Goal: Find specific page/section: Find specific page/section

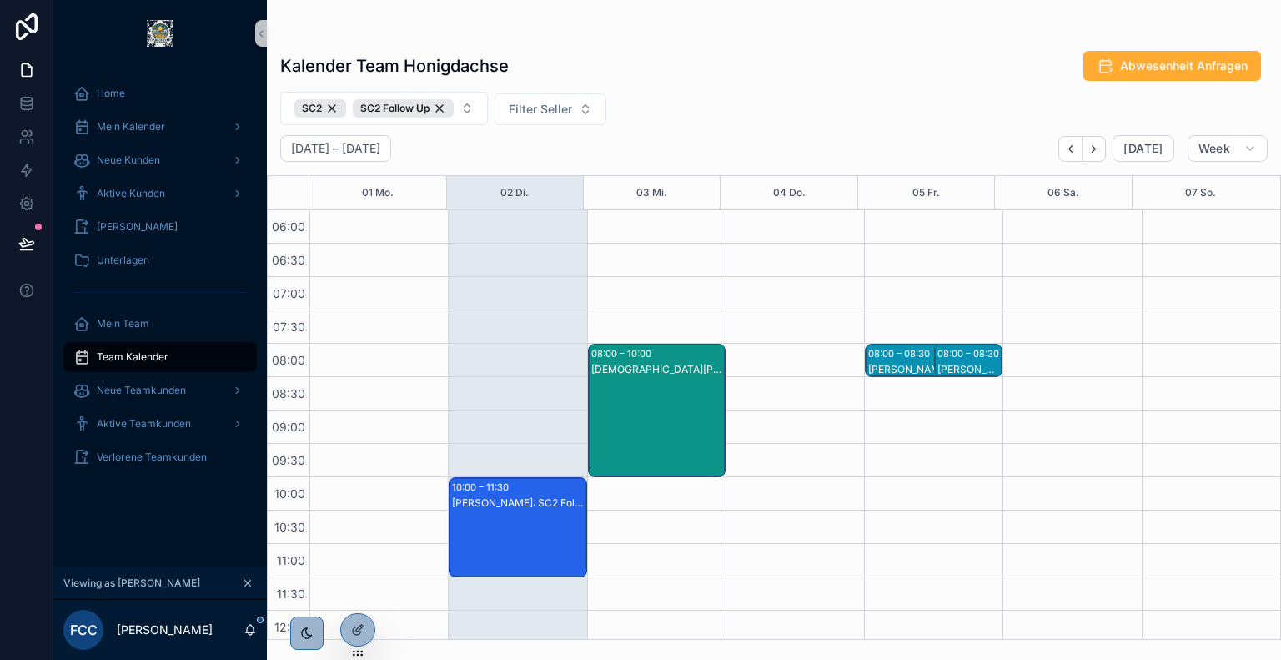
click at [0, 0] on icon at bounding box center [0, 0] width 0 height 0
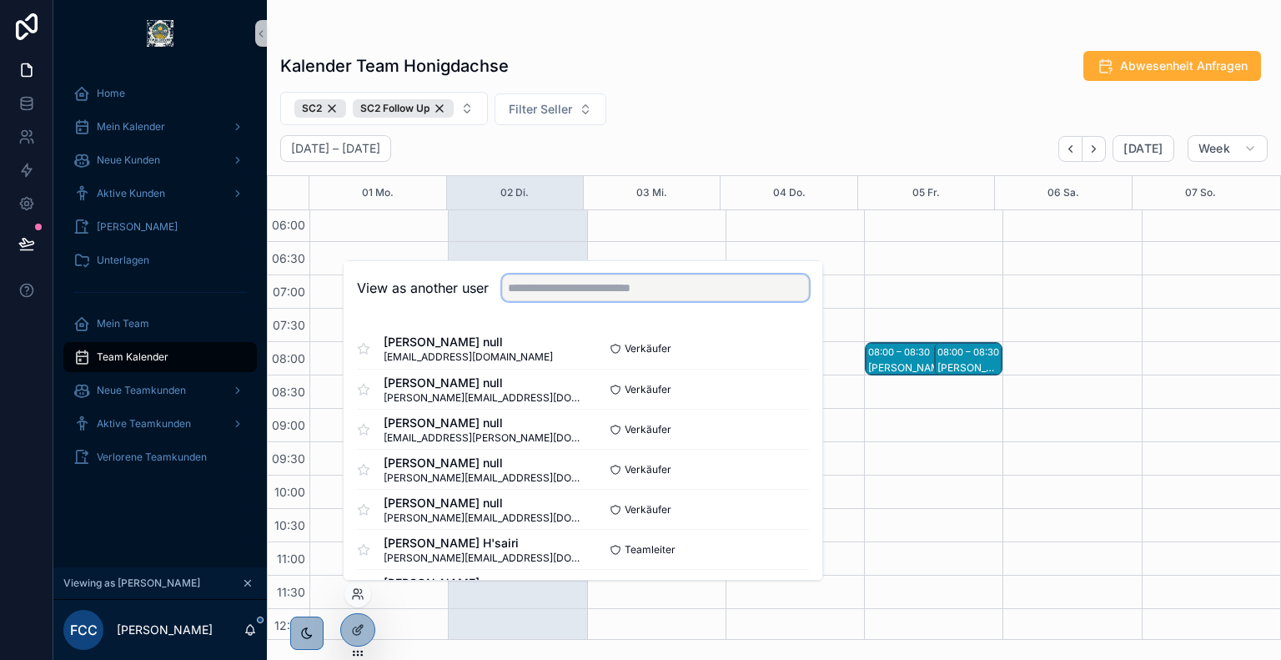
click at [611, 293] on input "text" at bounding box center [655, 287] width 307 height 27
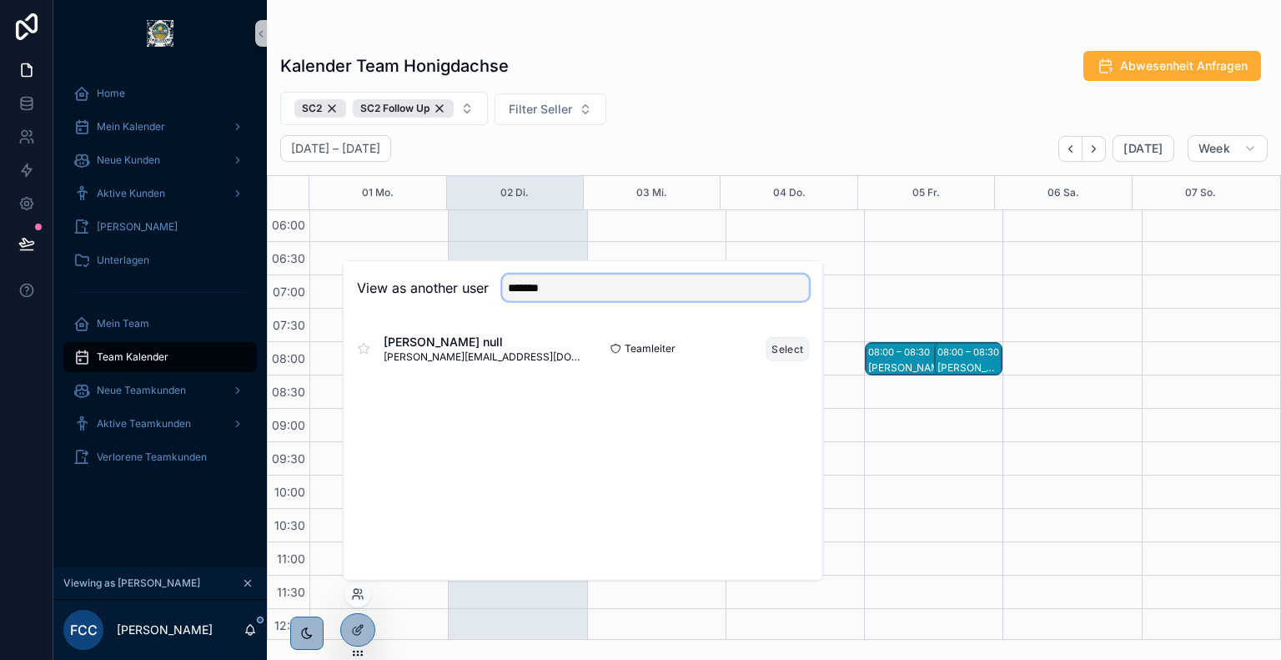
type input "*******"
click at [793, 350] on button "Select" at bounding box center [787, 348] width 43 height 24
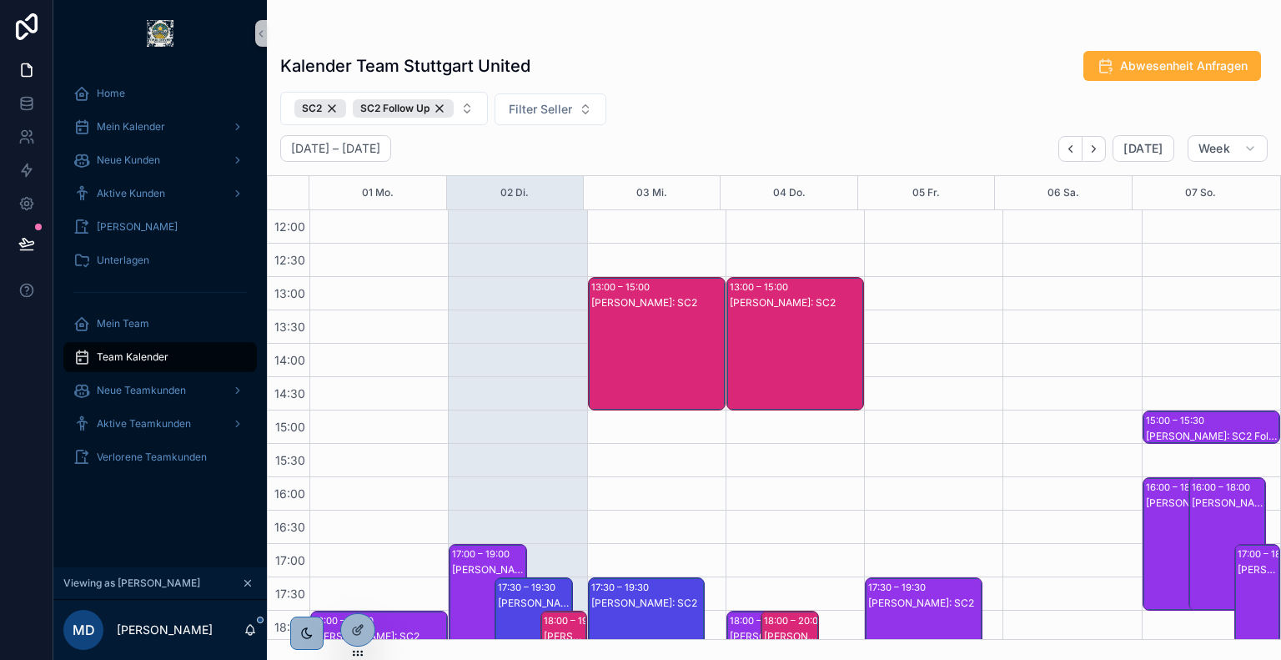
scroll to position [637, 0]
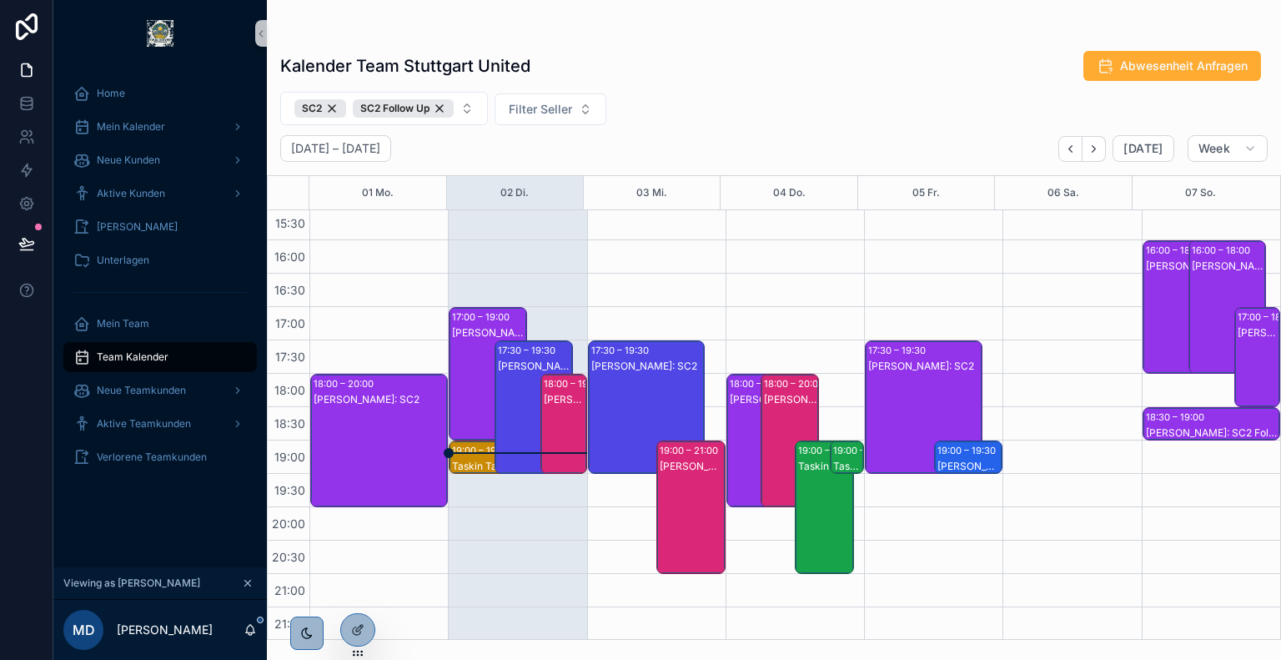
click at [467, 339] on div "[PERSON_NAME]: SC2" at bounding box center [488, 390] width 73 height 130
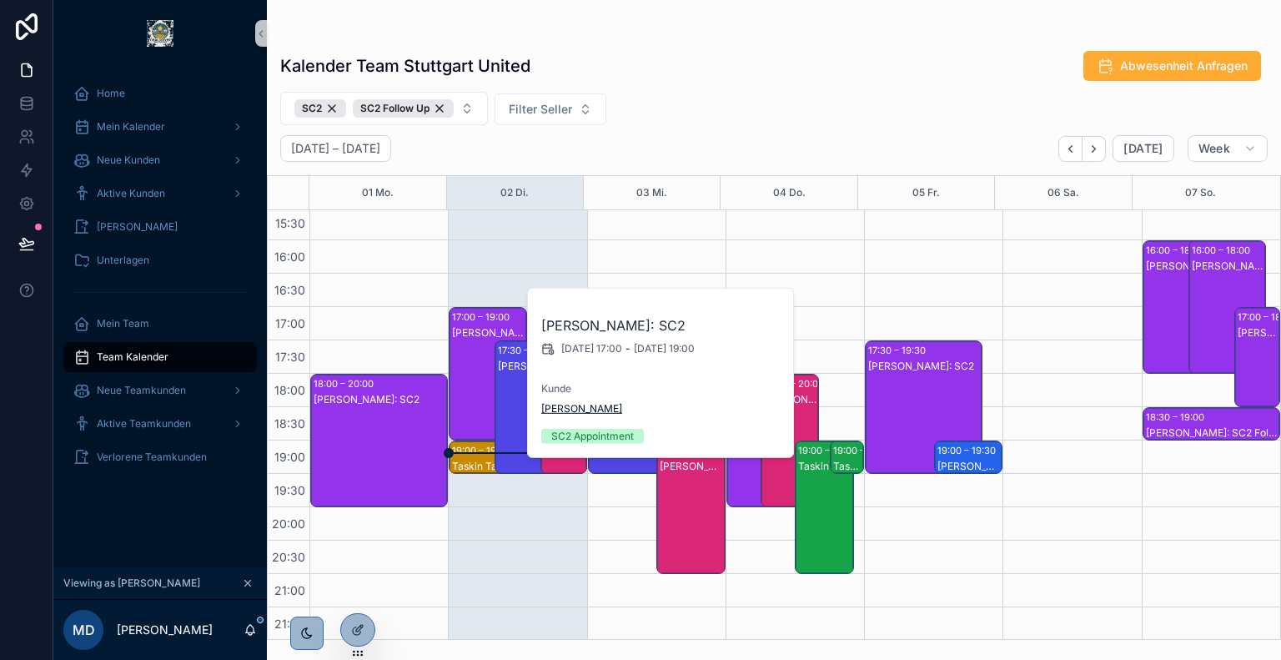
click at [577, 413] on span "[PERSON_NAME]" at bounding box center [581, 408] width 81 height 13
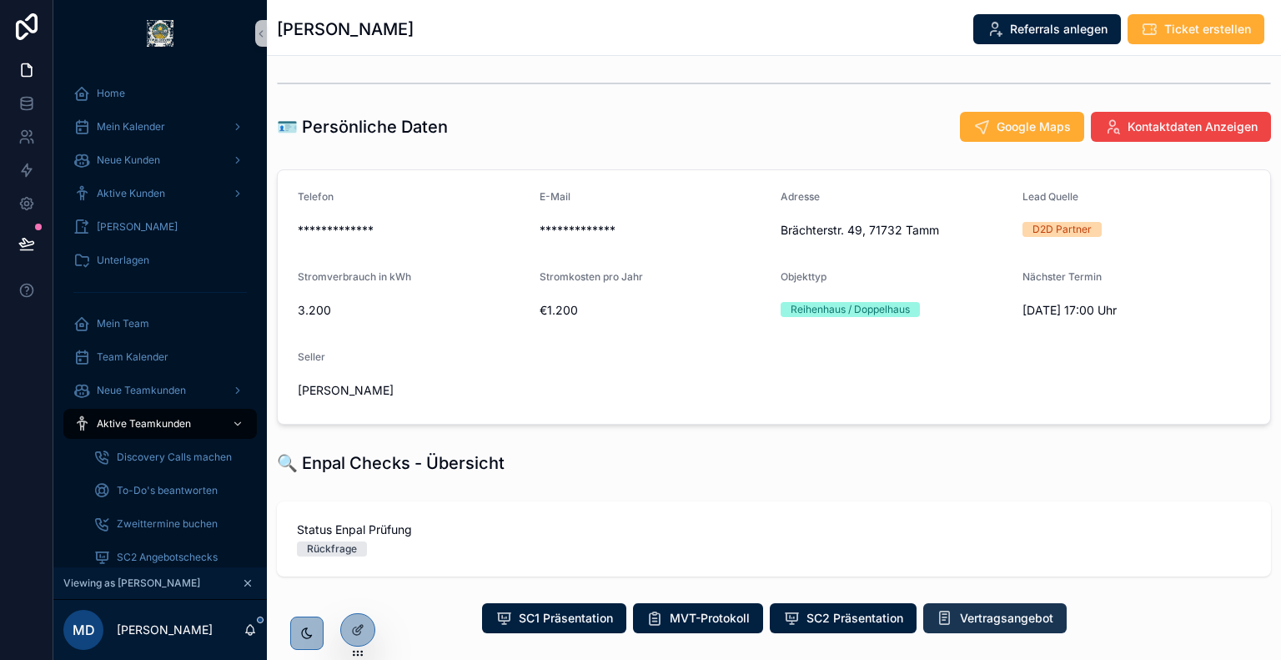
scroll to position [332, 0]
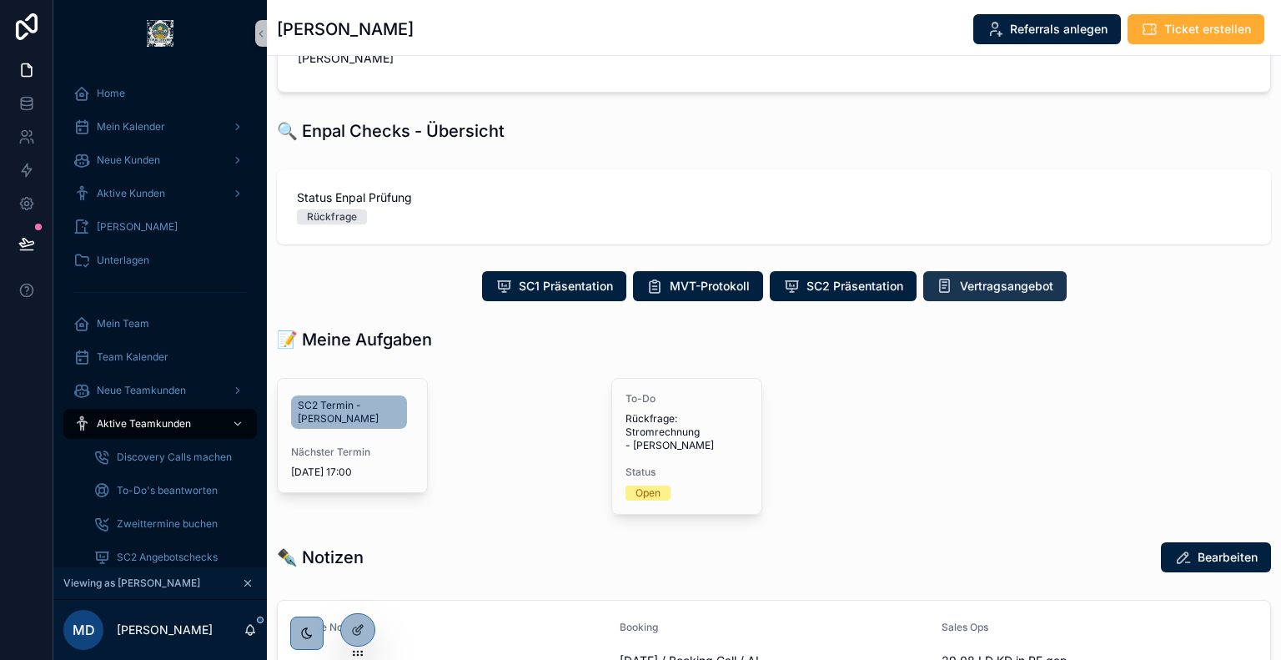
click at [988, 281] on span "Vertragsangebot" at bounding box center [1006, 286] width 93 height 17
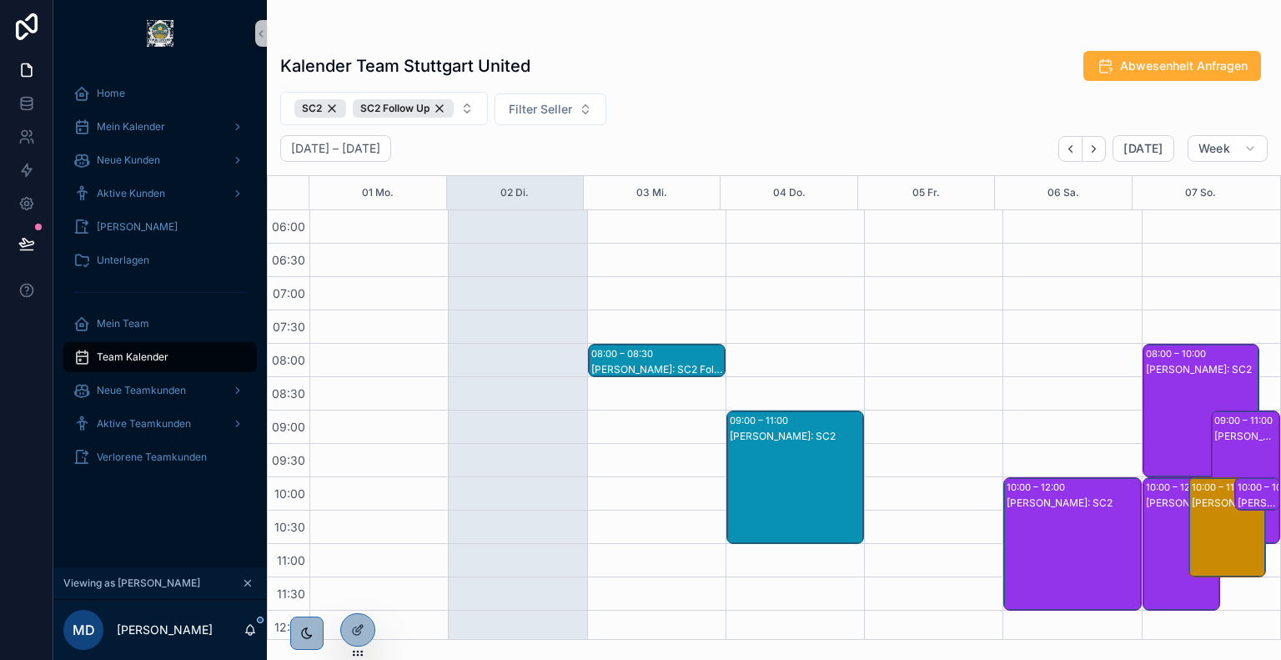
scroll to position [564, 0]
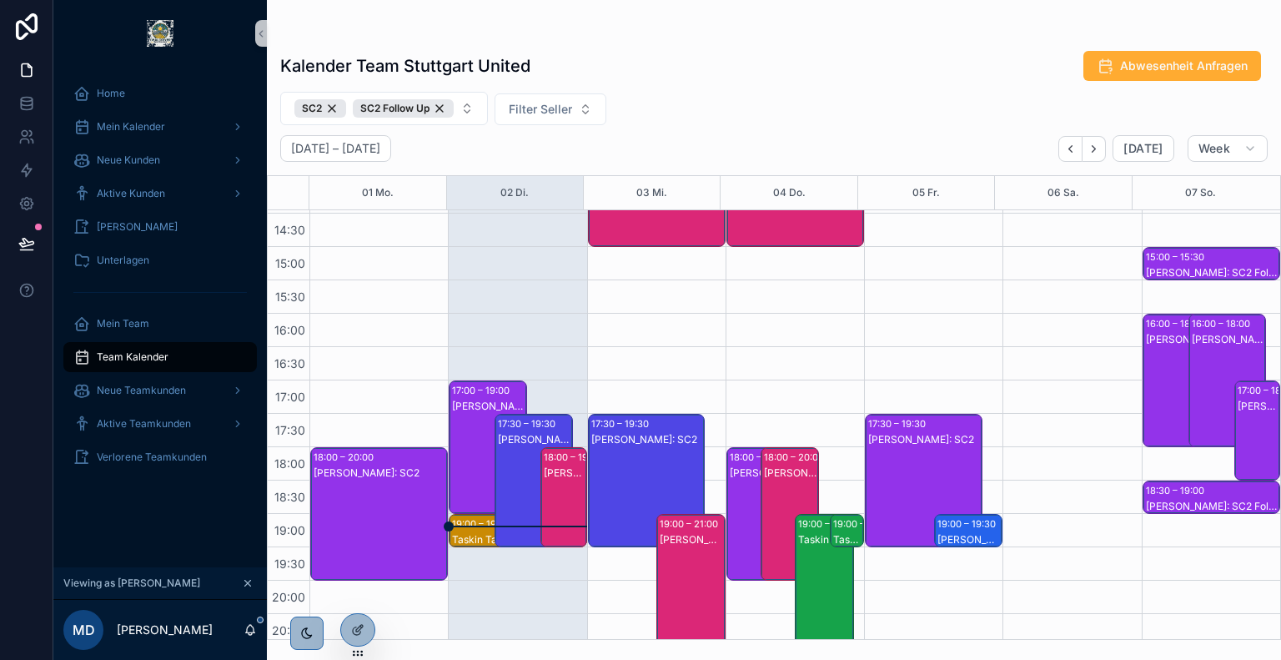
click at [499, 436] on div "[PERSON_NAME]: SC2" at bounding box center [534, 439] width 73 height 13
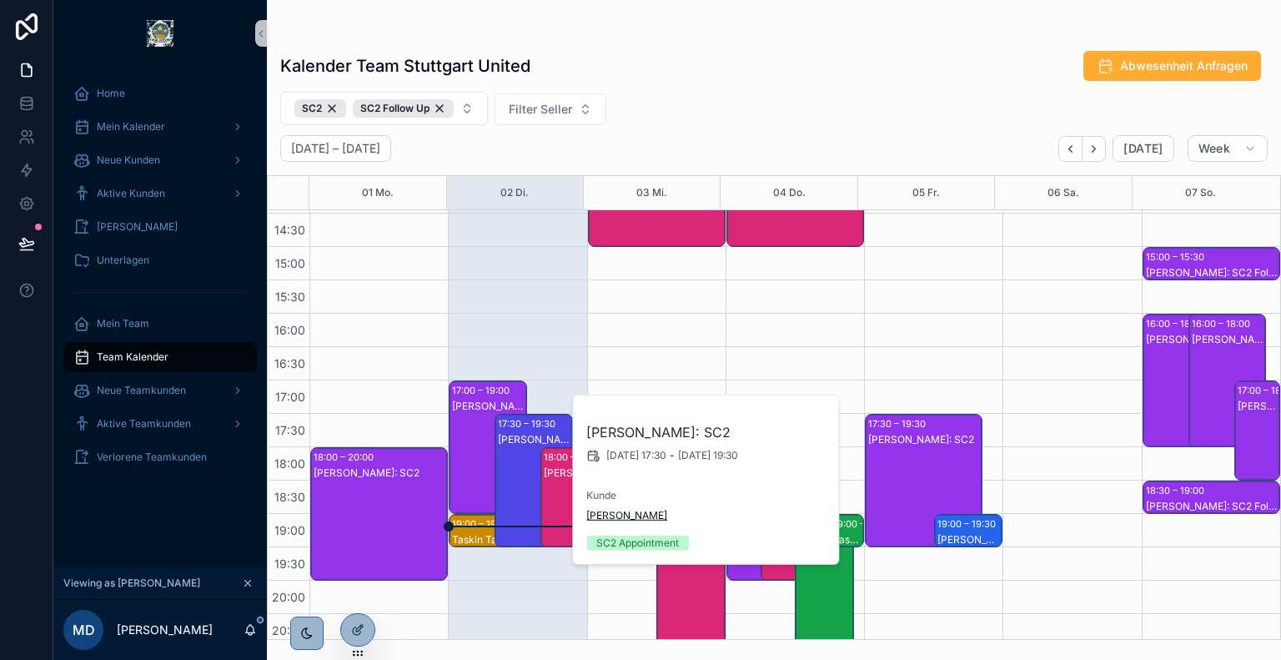
click at [654, 517] on span "[PERSON_NAME]" at bounding box center [626, 515] width 81 height 13
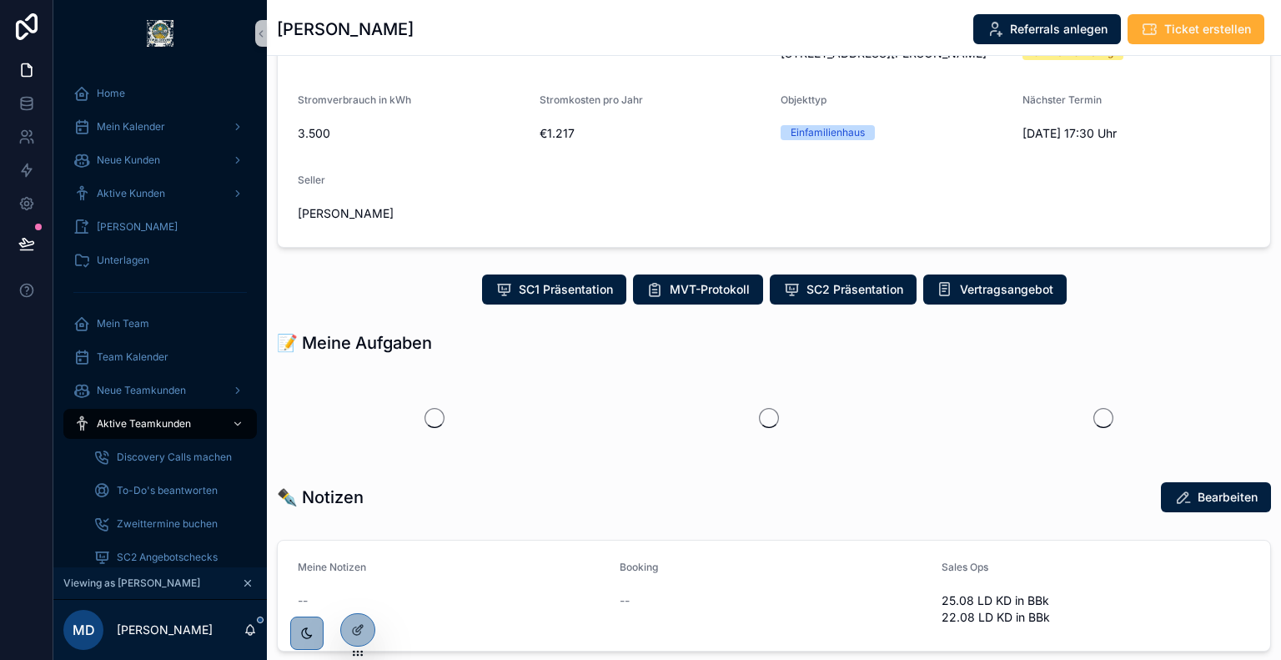
scroll to position [184, 0]
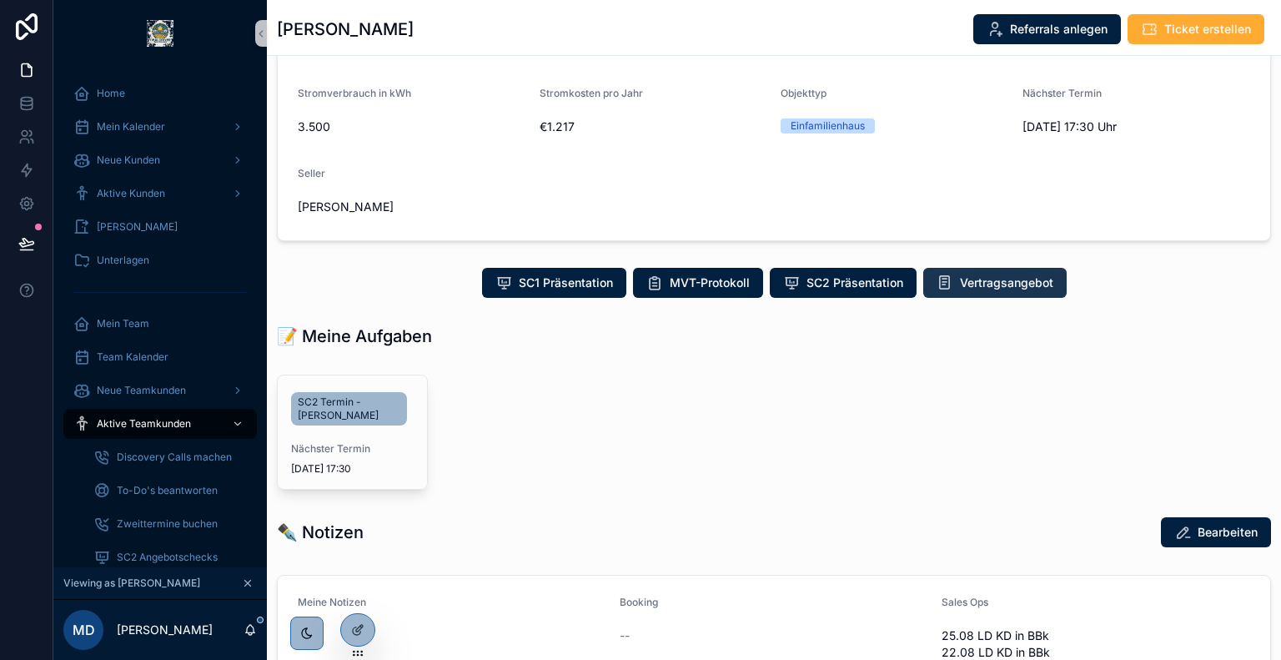
click at [1014, 285] on span "Vertragsangebot" at bounding box center [1006, 282] width 93 height 17
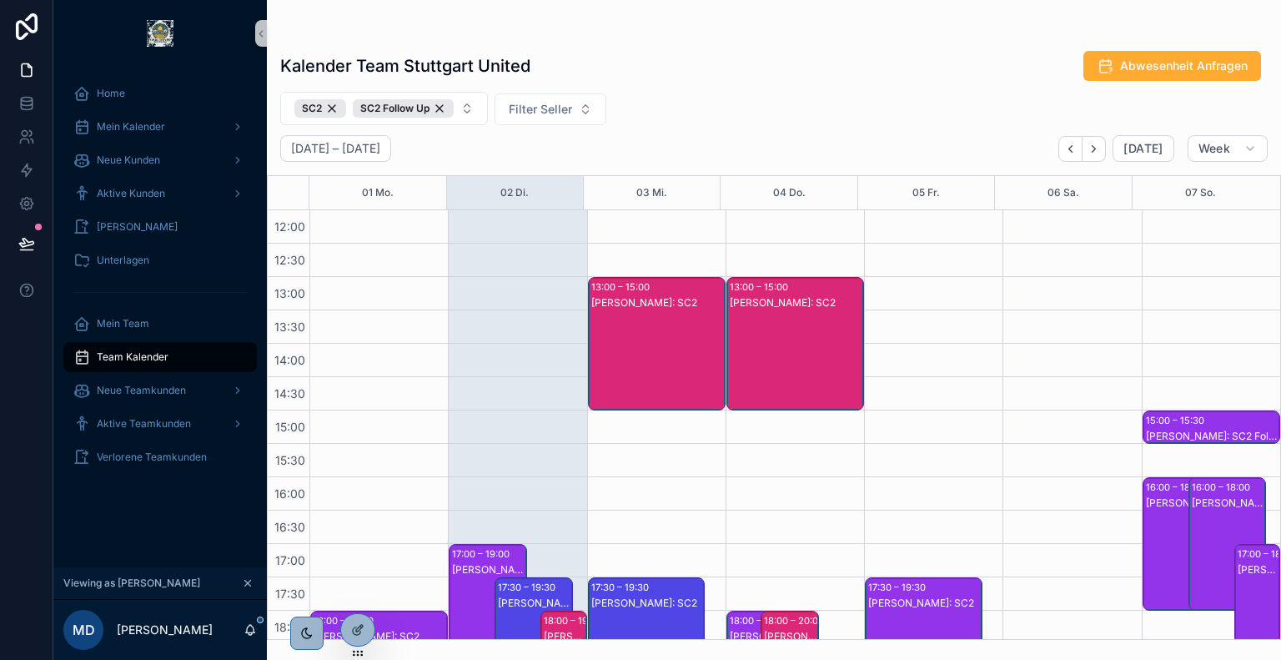
scroll to position [637, 0]
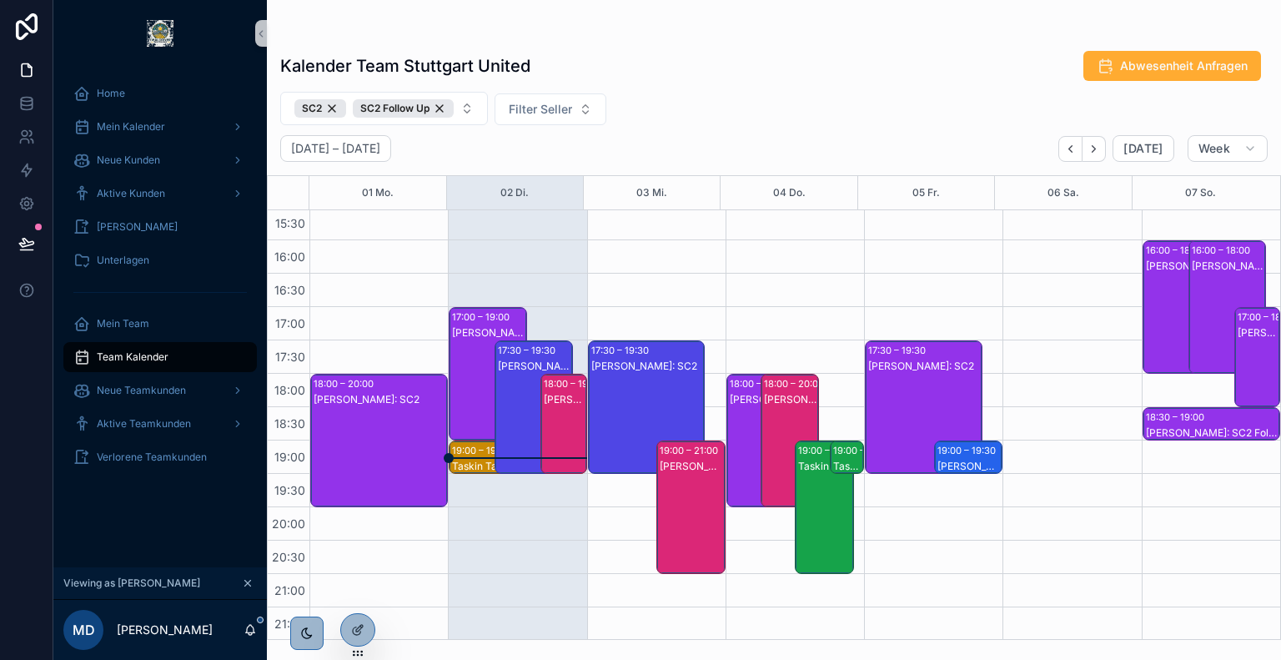
click at [553, 396] on div "[PERSON_NAME]: SC2 Follow Up" at bounding box center [564, 399] width 41 height 13
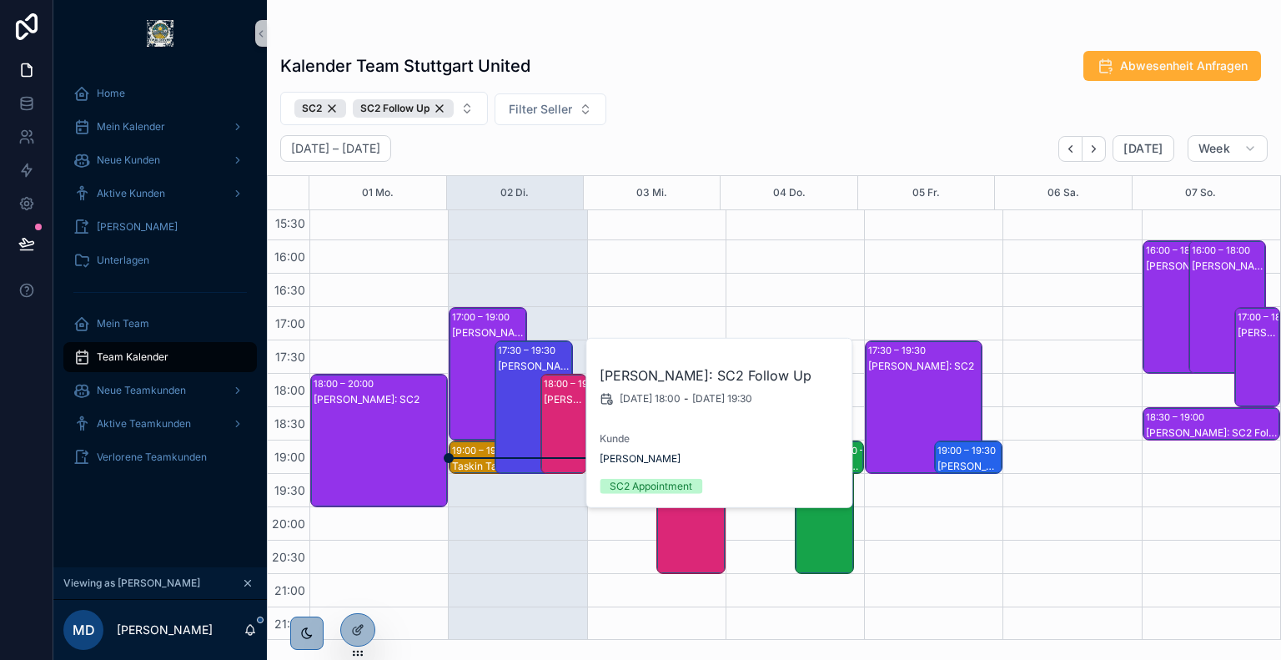
click at [507, 376] on div "[PERSON_NAME]: SC2" at bounding box center [534, 424] width 73 height 130
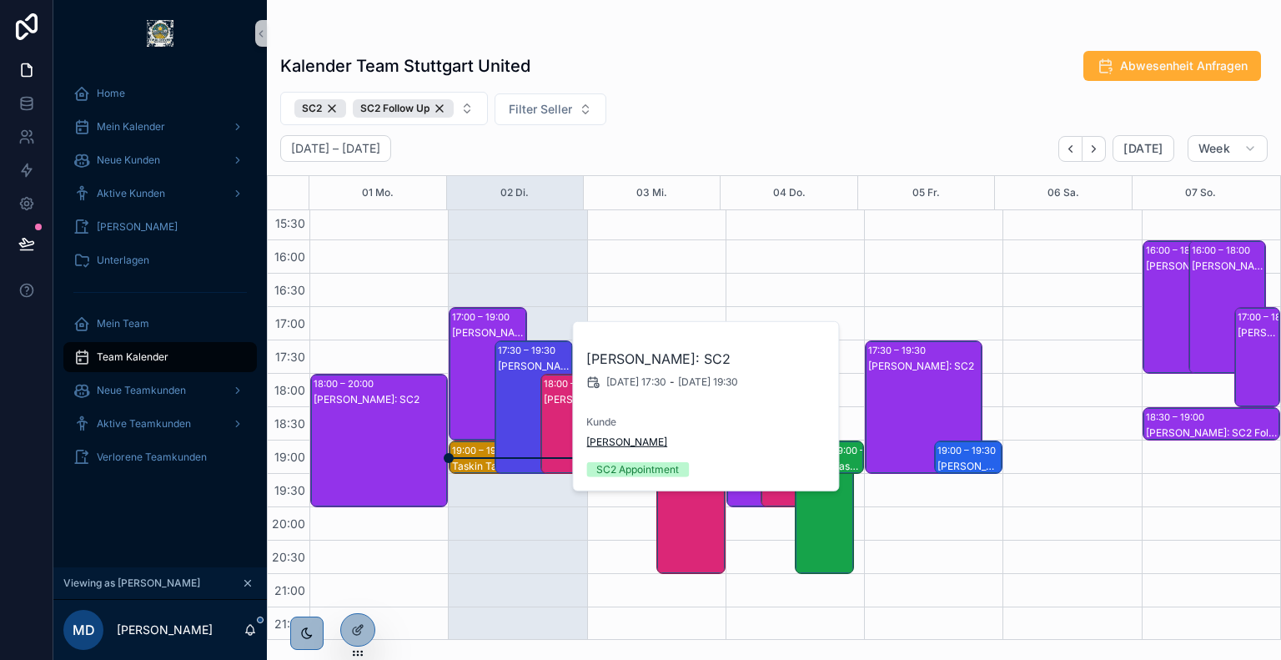
click at [622, 437] on span "[PERSON_NAME]" at bounding box center [626, 441] width 81 height 13
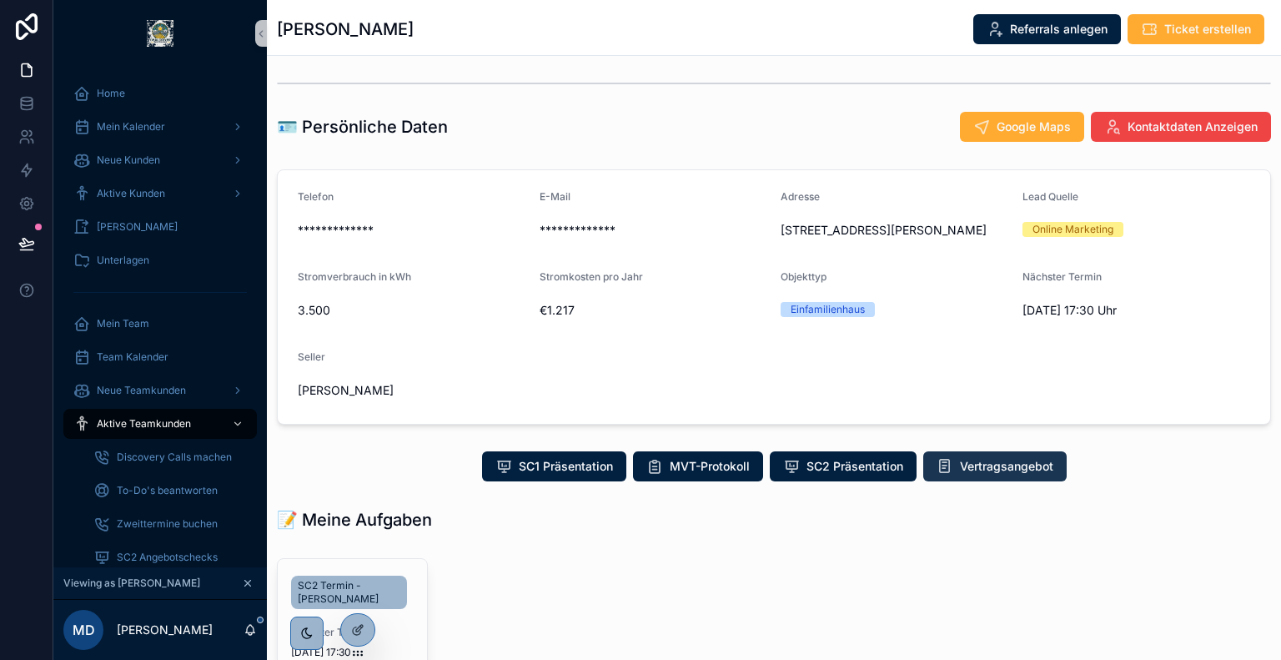
scroll to position [99, 0]
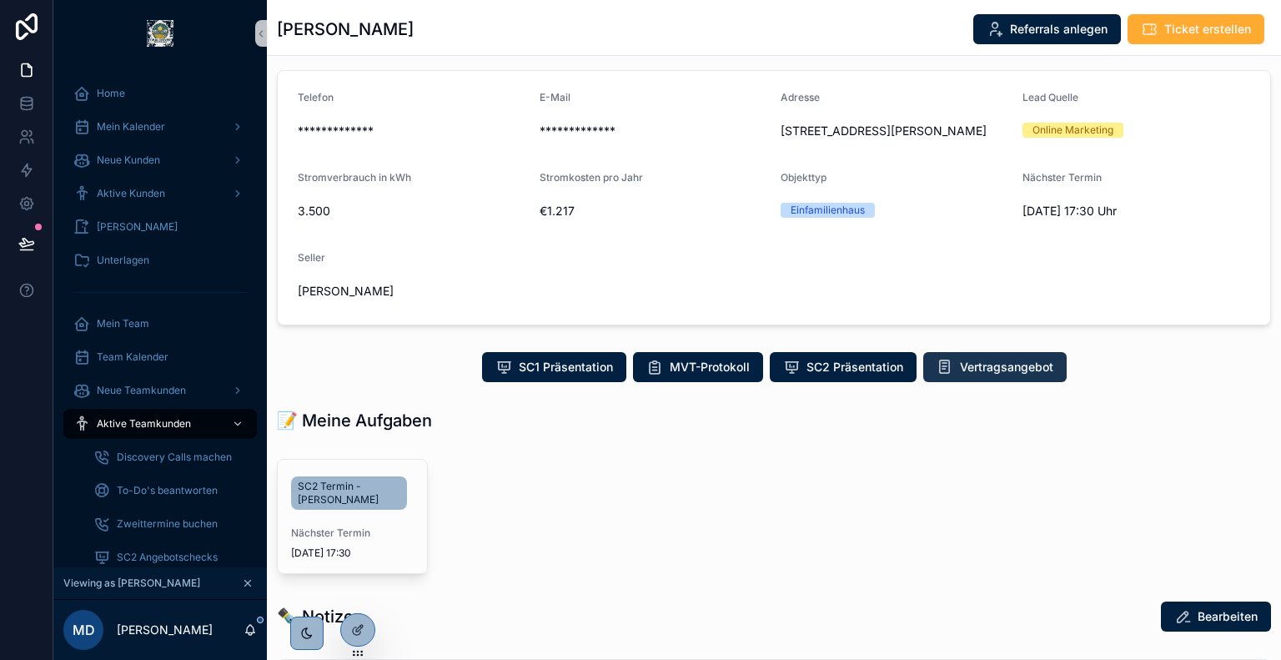
click at [998, 366] on span "Vertragsangebot" at bounding box center [1006, 367] width 93 height 17
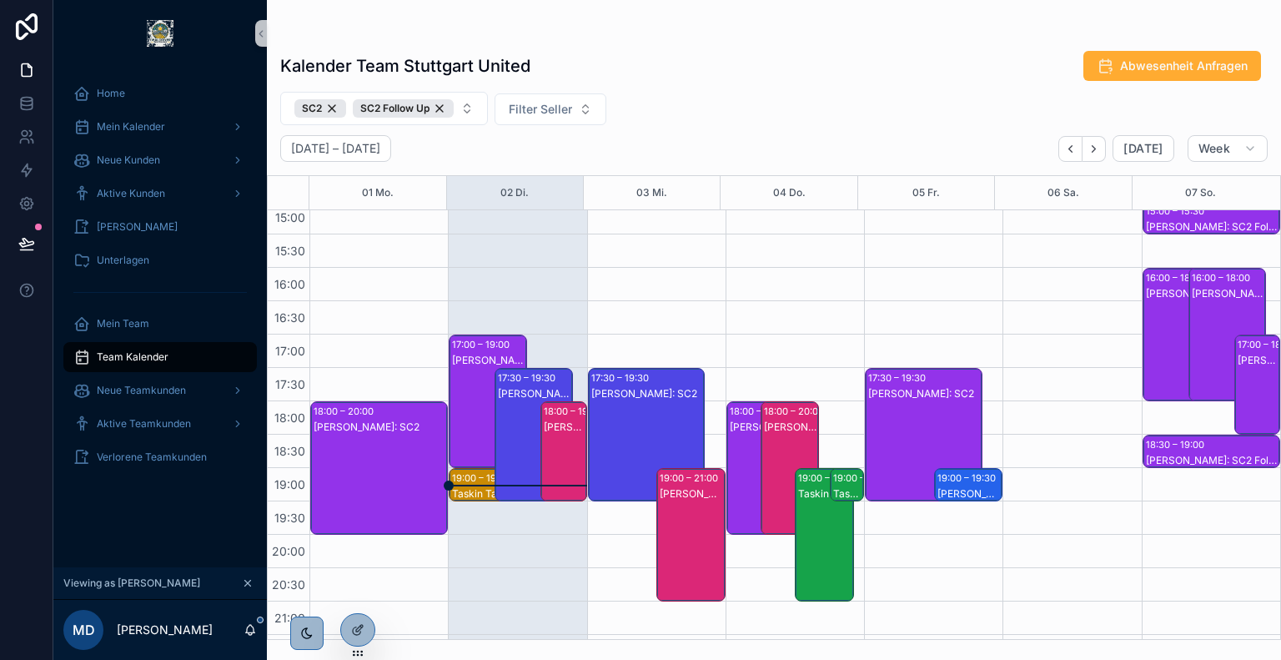
scroll to position [611, 0]
click at [464, 383] on div "[PERSON_NAME]: SC2" at bounding box center [488, 417] width 73 height 130
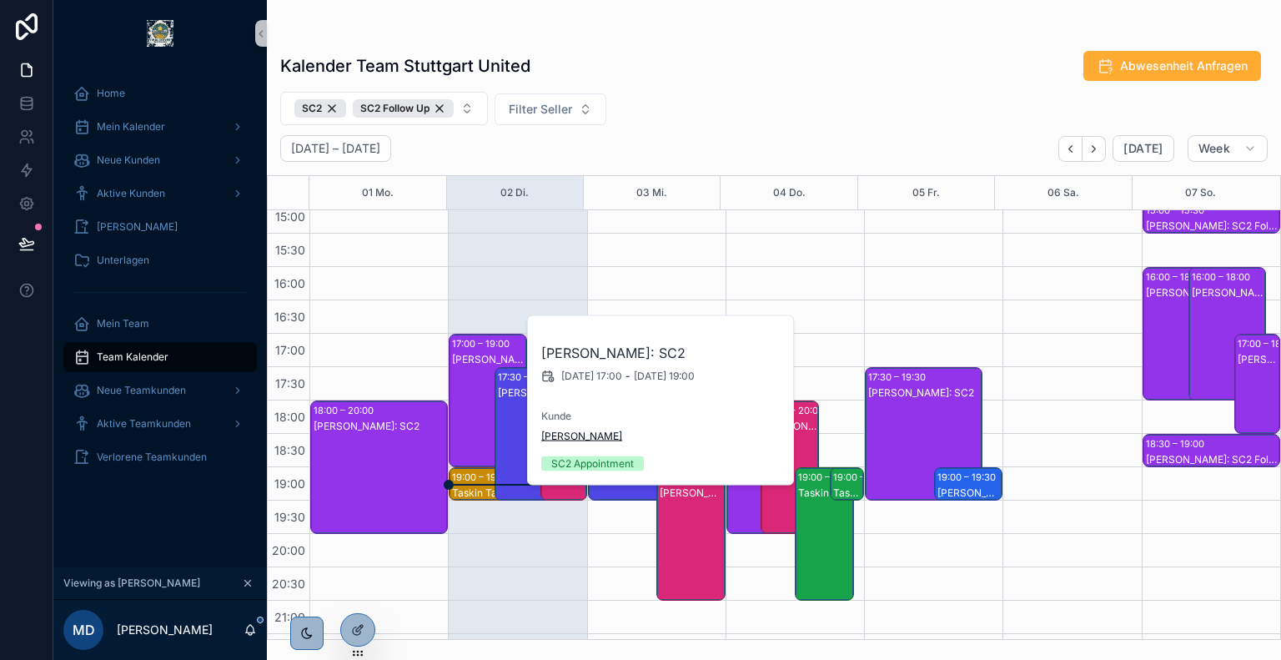
click at [581, 430] on span "[PERSON_NAME]" at bounding box center [581, 436] width 81 height 13
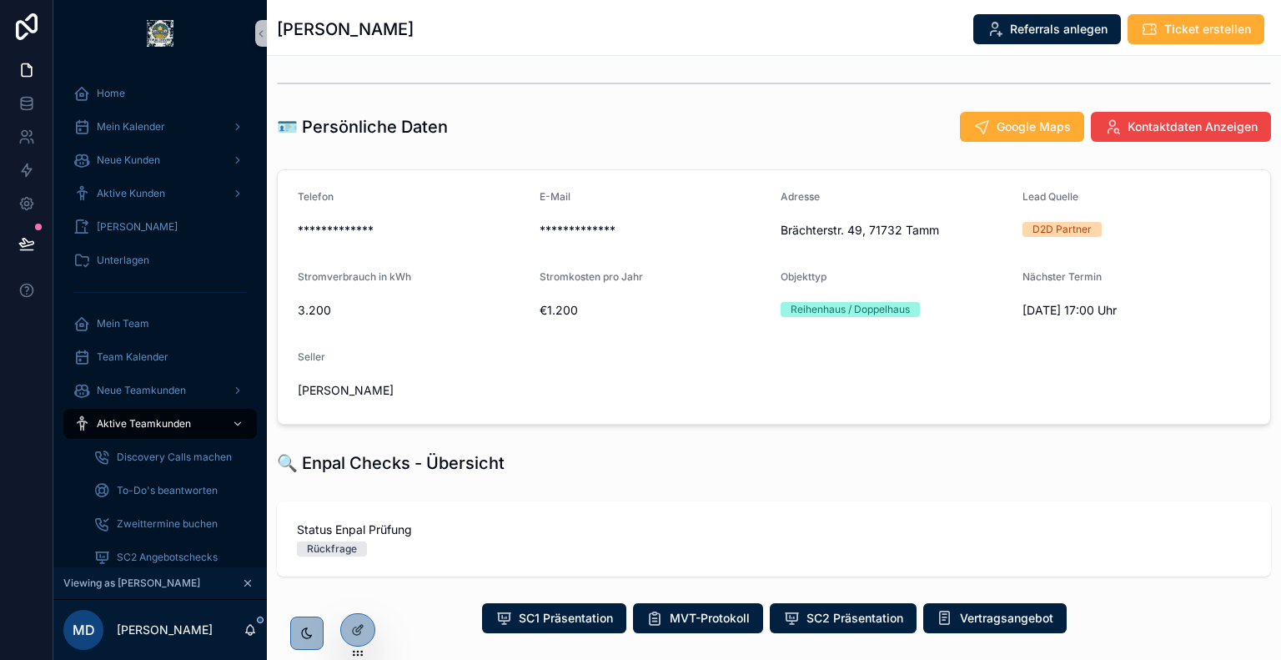
scroll to position [300, 0]
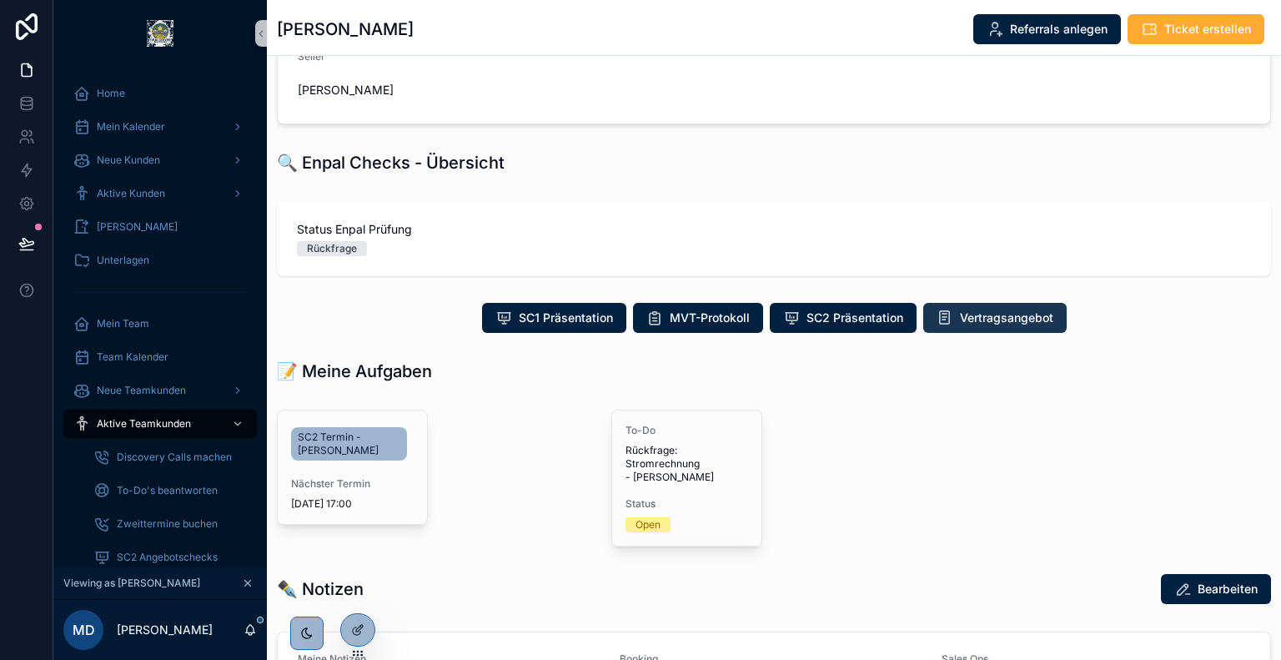
click at [981, 321] on span "Vertragsangebot" at bounding box center [1006, 317] width 93 height 17
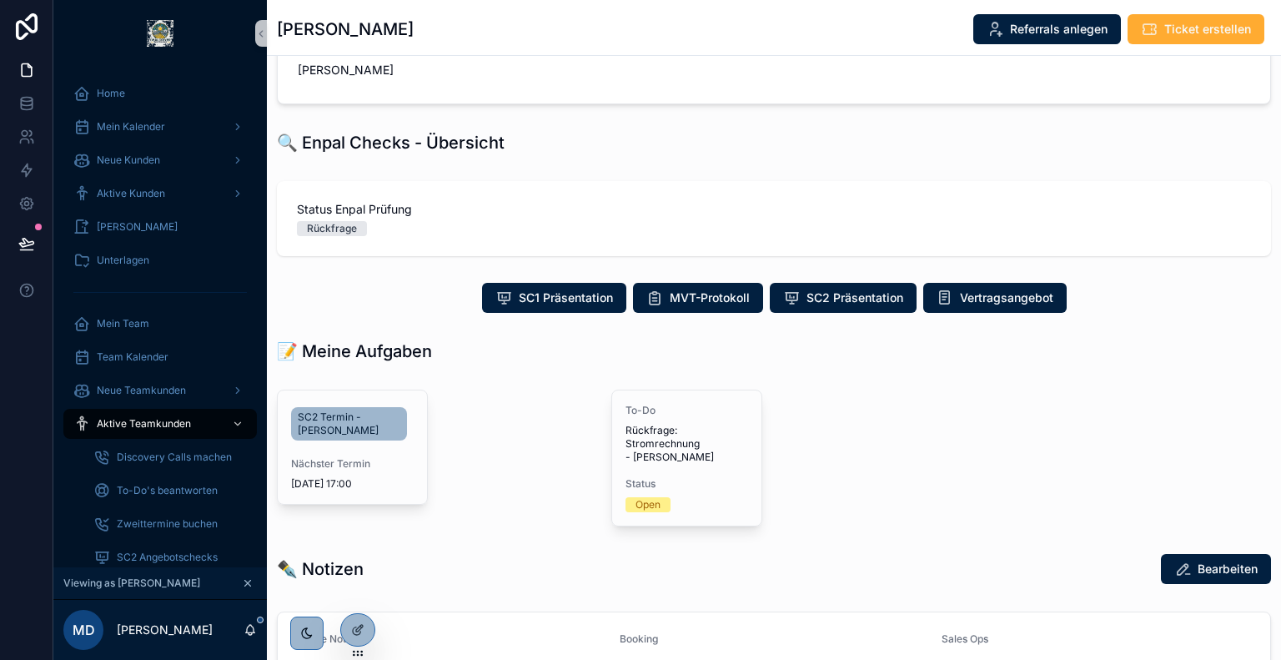
scroll to position [320, 0]
click at [971, 292] on span "Vertragsangebot" at bounding box center [1006, 297] width 93 height 17
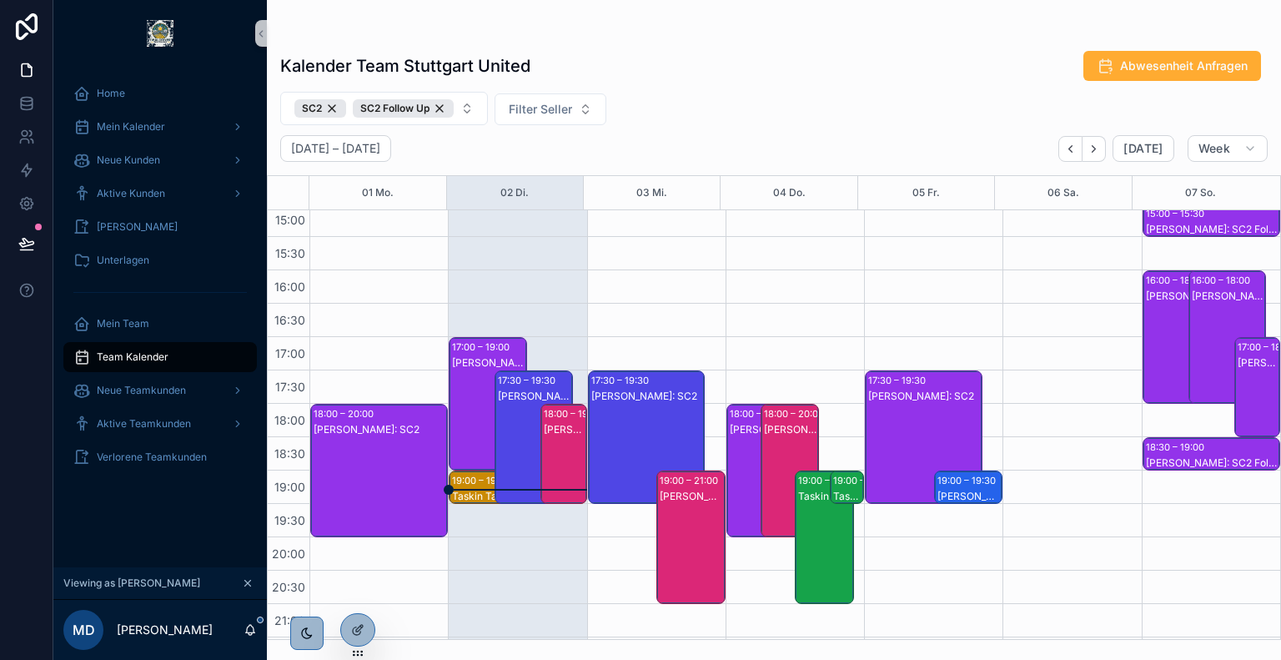
scroll to position [607, 0]
click at [460, 481] on div "19:00 – 19:30" at bounding box center [483, 480] width 63 height 17
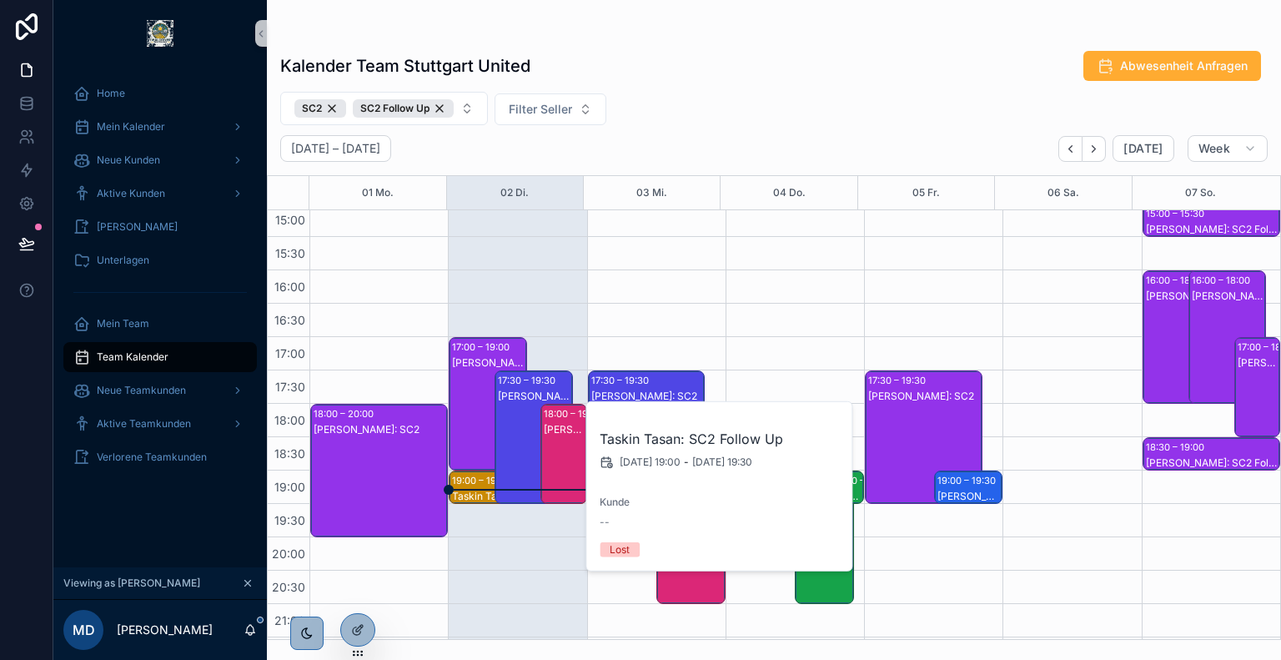
click at [476, 423] on div "[PERSON_NAME]: SC2" at bounding box center [488, 420] width 73 height 130
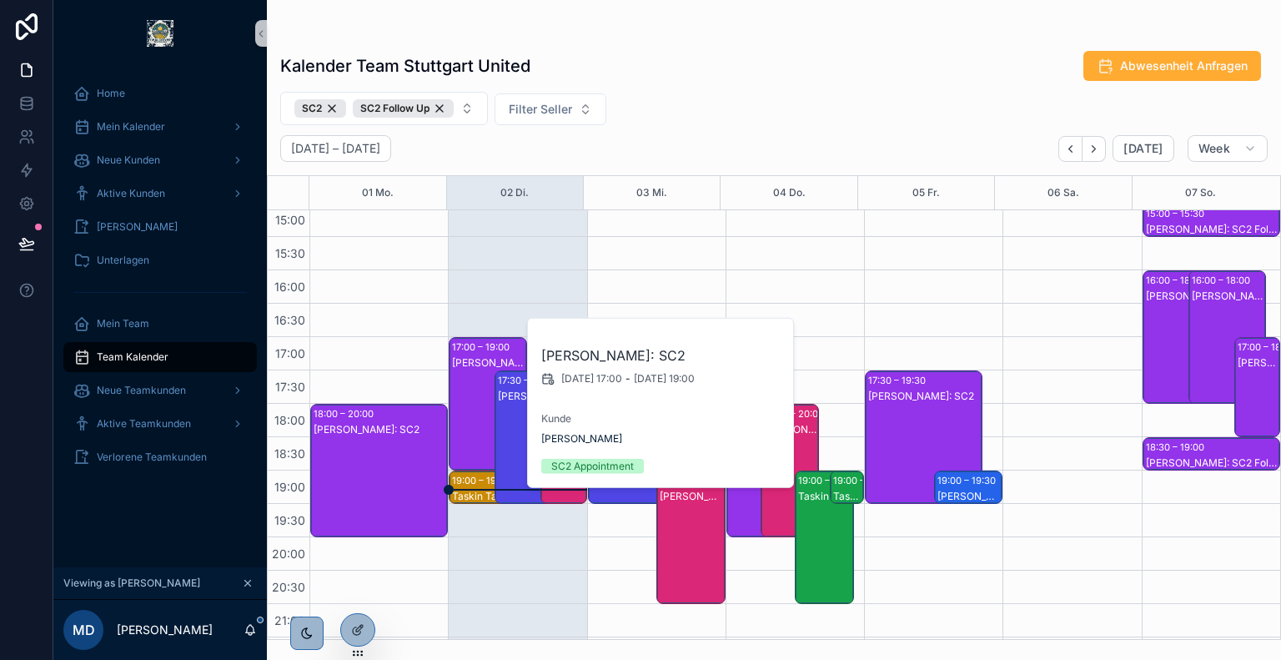
click at [514, 416] on div "[PERSON_NAME]: SC2" at bounding box center [534, 454] width 73 height 130
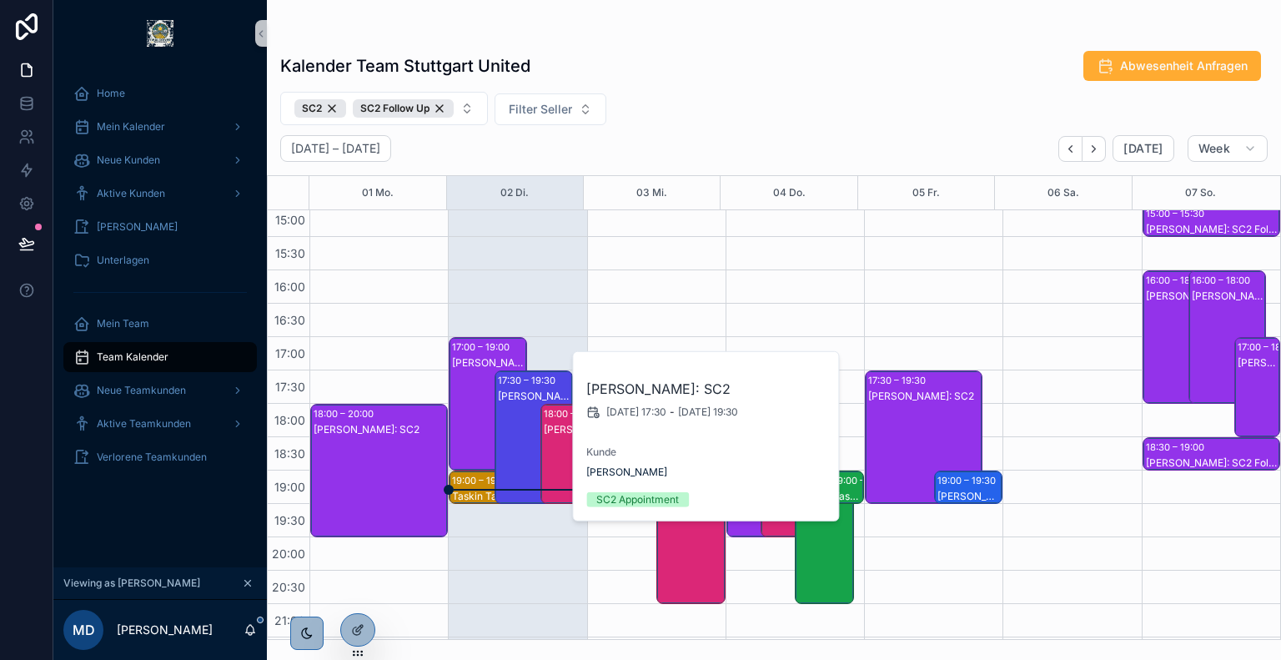
click at [557, 429] on div "[PERSON_NAME]: SC2 Follow Up" at bounding box center [564, 429] width 41 height 13
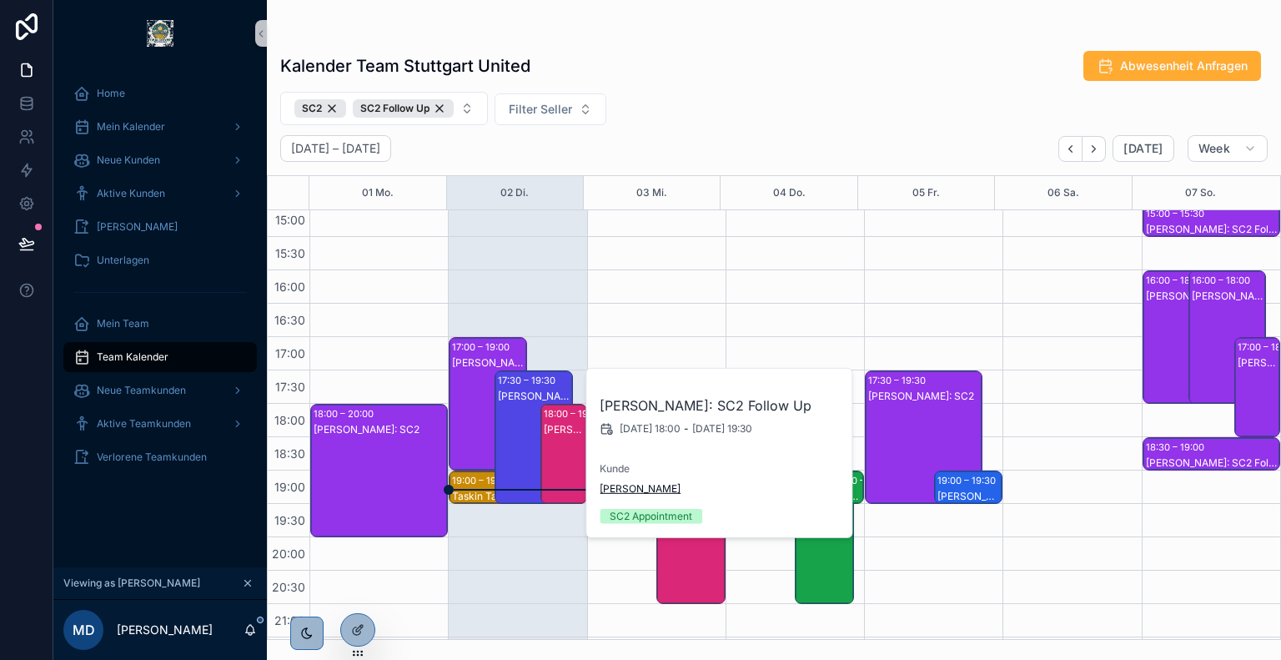
click at [637, 488] on span "[PERSON_NAME]" at bounding box center [640, 488] width 81 height 13
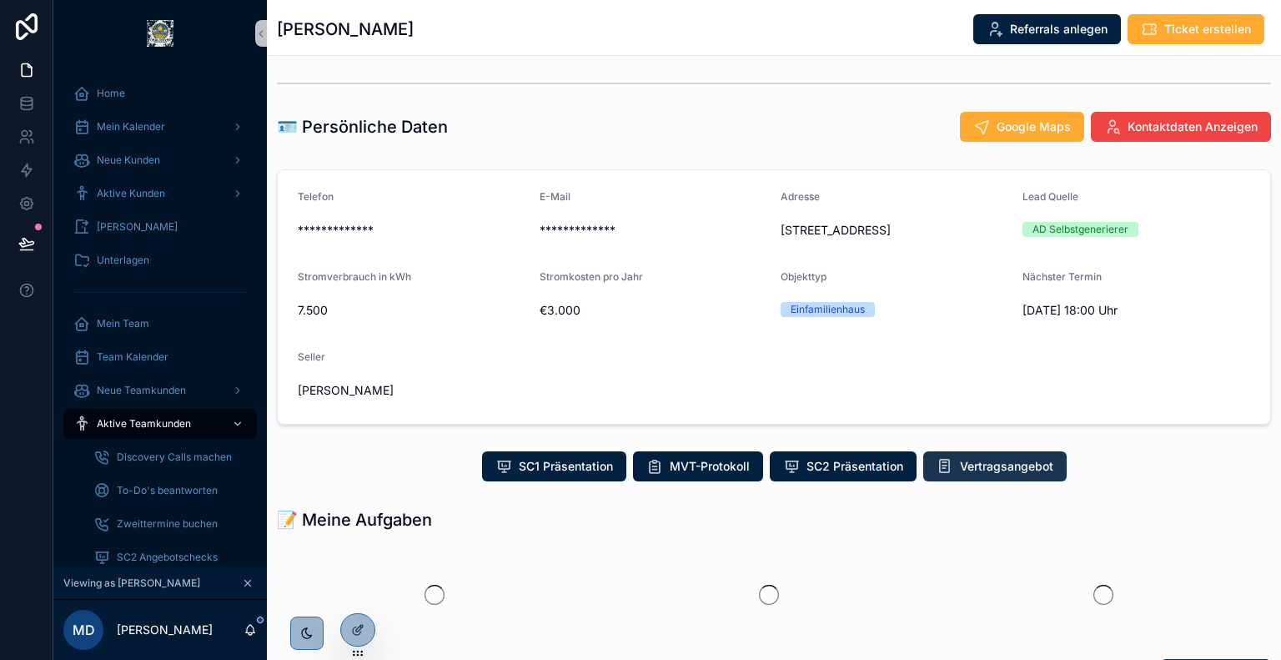
click at [984, 465] on span "Vertragsangebot" at bounding box center [1006, 466] width 93 height 17
